Goal: Information Seeking & Learning: Find specific fact

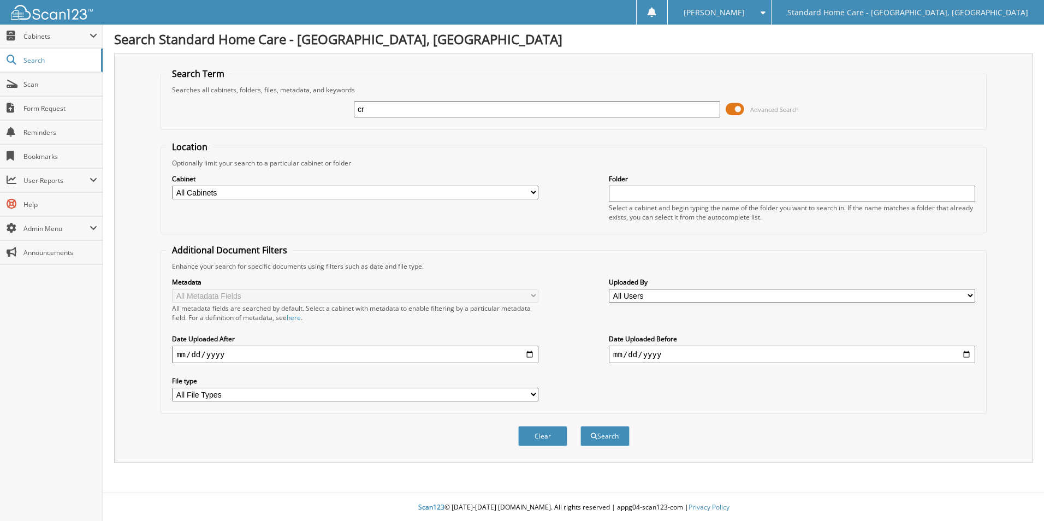
type input "c"
type input "gillespie"
click at [580, 426] on button "Search" at bounding box center [604, 436] width 49 height 20
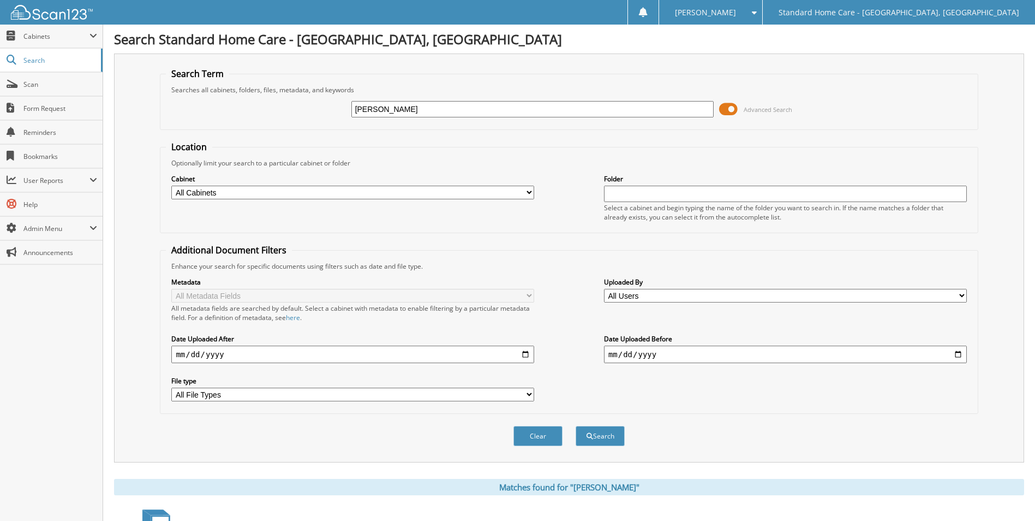
click at [576, 426] on button "Search" at bounding box center [600, 436] width 49 height 20
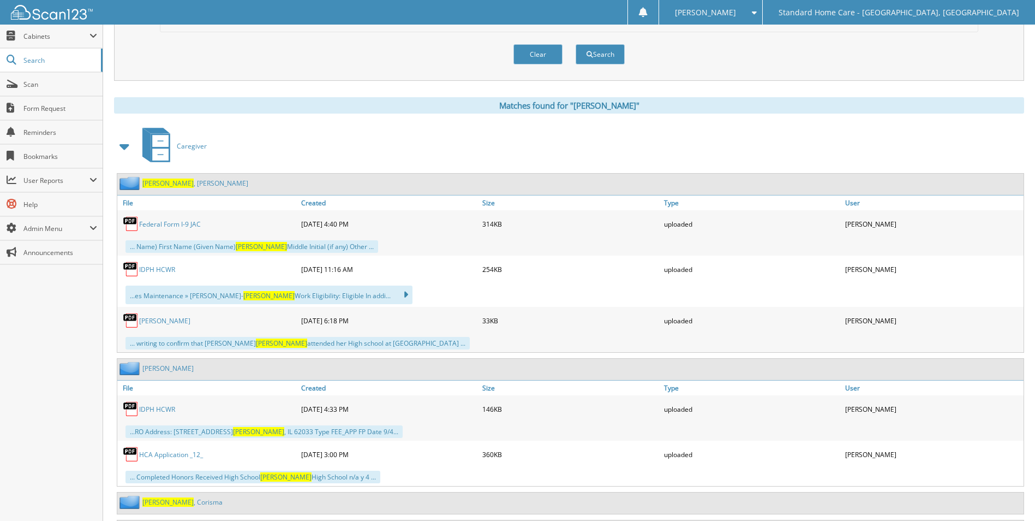
scroll to position [382, 0]
click at [176, 186] on link "Gillespie , Jacqueline" at bounding box center [195, 182] width 106 height 9
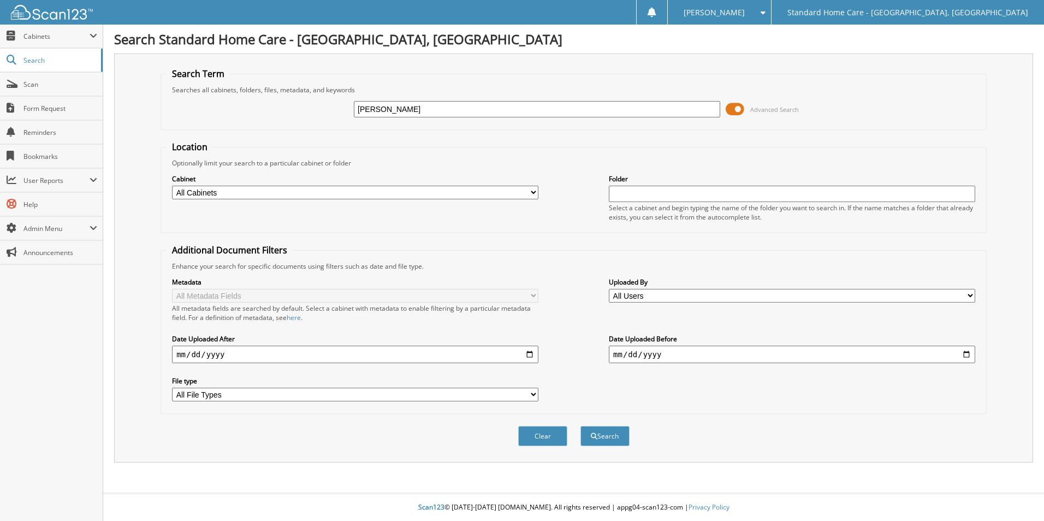
type input "[PERSON_NAME]"
click at [580, 426] on button "Search" at bounding box center [604, 436] width 49 height 20
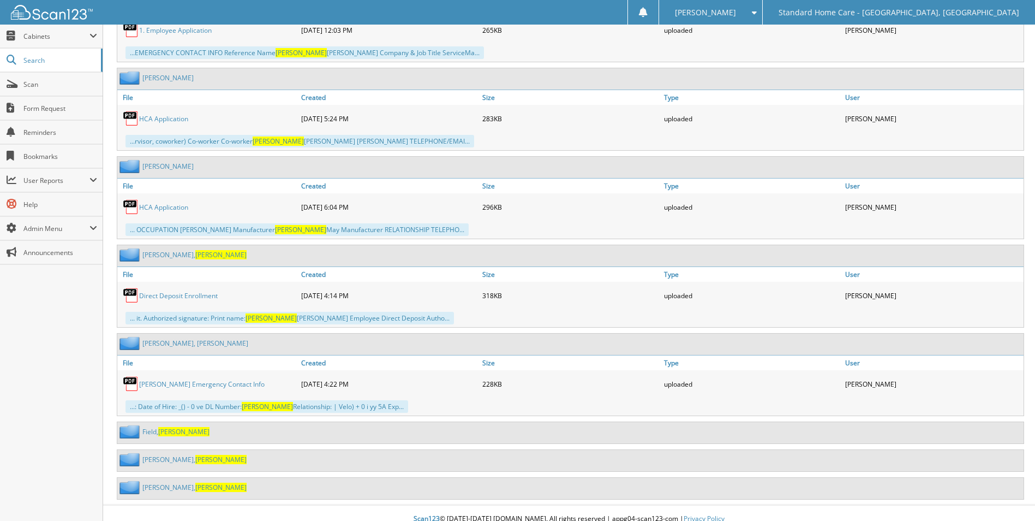
scroll to position [760, 0]
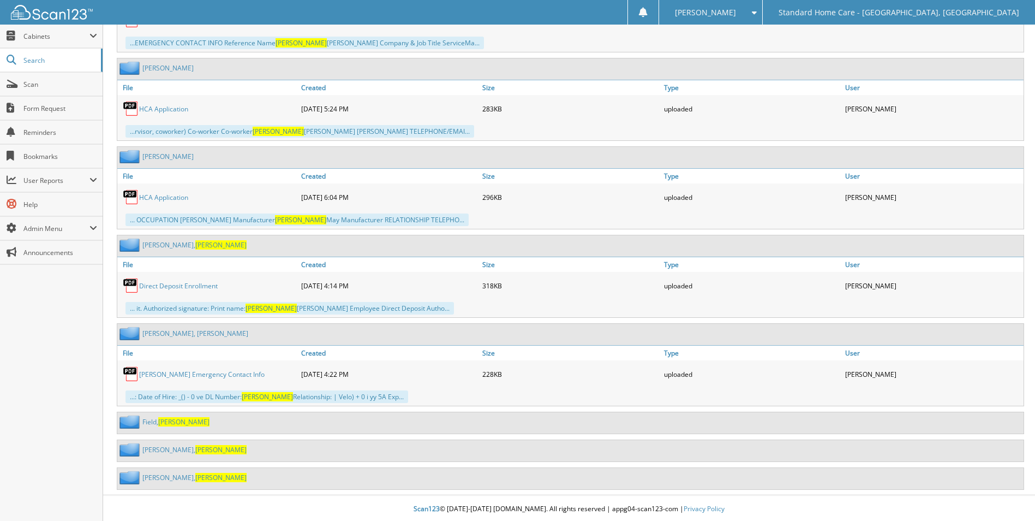
click at [163, 420] on span "Dawn" at bounding box center [183, 421] width 51 height 9
